Goal: Task Accomplishment & Management: Use online tool/utility

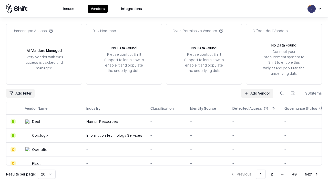
click at [257, 93] on link "Add Vendor" at bounding box center [257, 93] width 32 height 9
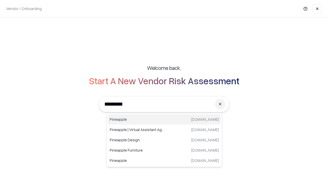
click at [164, 119] on div "Pineapple [DOMAIN_NAME]" at bounding box center [164, 119] width 113 height 10
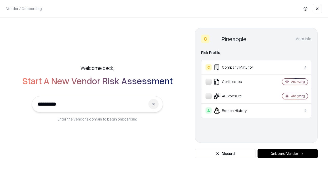
type input "*********"
click at [288, 153] on button "Onboard Vendor" at bounding box center [288, 153] width 60 height 9
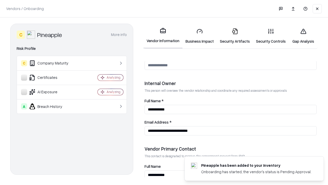
scroll to position [266, 0]
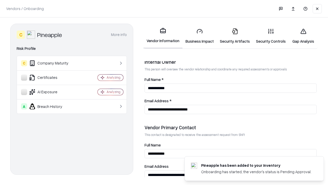
click at [235, 36] on link "Security Artifacts" at bounding box center [235, 36] width 36 height 24
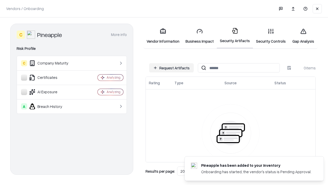
click at [172, 68] on button "Request Artifacts" at bounding box center [171, 67] width 45 height 9
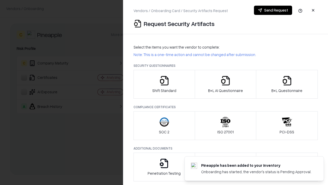
click at [287, 84] on icon "button" at bounding box center [287, 80] width 10 height 10
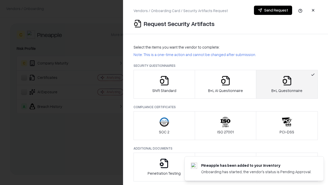
click at [226, 84] on icon "button" at bounding box center [226, 80] width 10 height 10
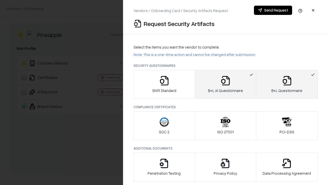
click at [273, 10] on button "Send Request" at bounding box center [273, 10] width 38 height 9
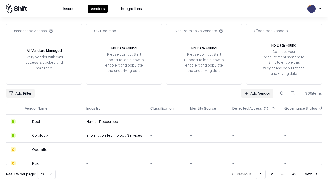
click at [257, 93] on link "Add Vendor" at bounding box center [257, 93] width 32 height 9
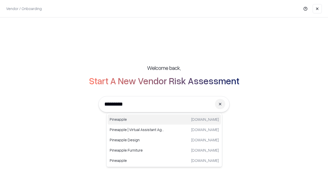
click at [164, 119] on div "Pineapple [DOMAIN_NAME]" at bounding box center [164, 119] width 113 height 10
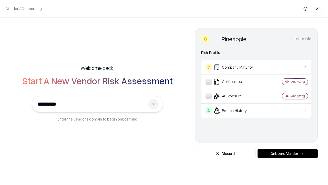
type input "*********"
click at [288, 153] on button "Onboard Vendor" at bounding box center [288, 153] width 60 height 9
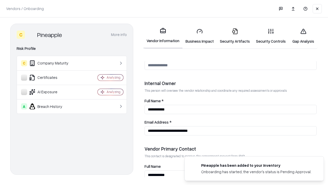
scroll to position [266, 0]
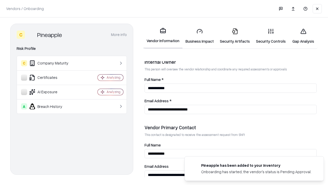
click at [304, 36] on link "Gap Analysis" at bounding box center [303, 36] width 29 height 24
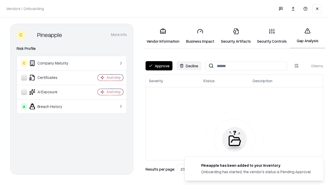
click at [159, 66] on button "Approve" at bounding box center [159, 65] width 27 height 9
